Goal: Find specific page/section: Find specific page/section

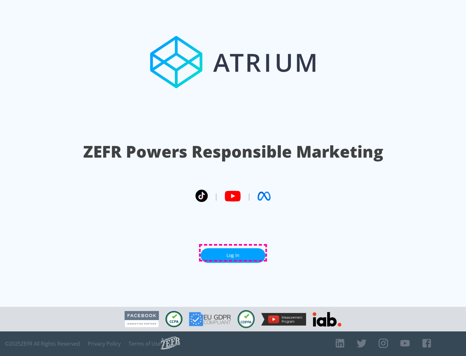
click at [233, 253] on link "Log In" at bounding box center [233, 255] width 65 height 15
